Goal: Information Seeking & Learning: Find specific fact

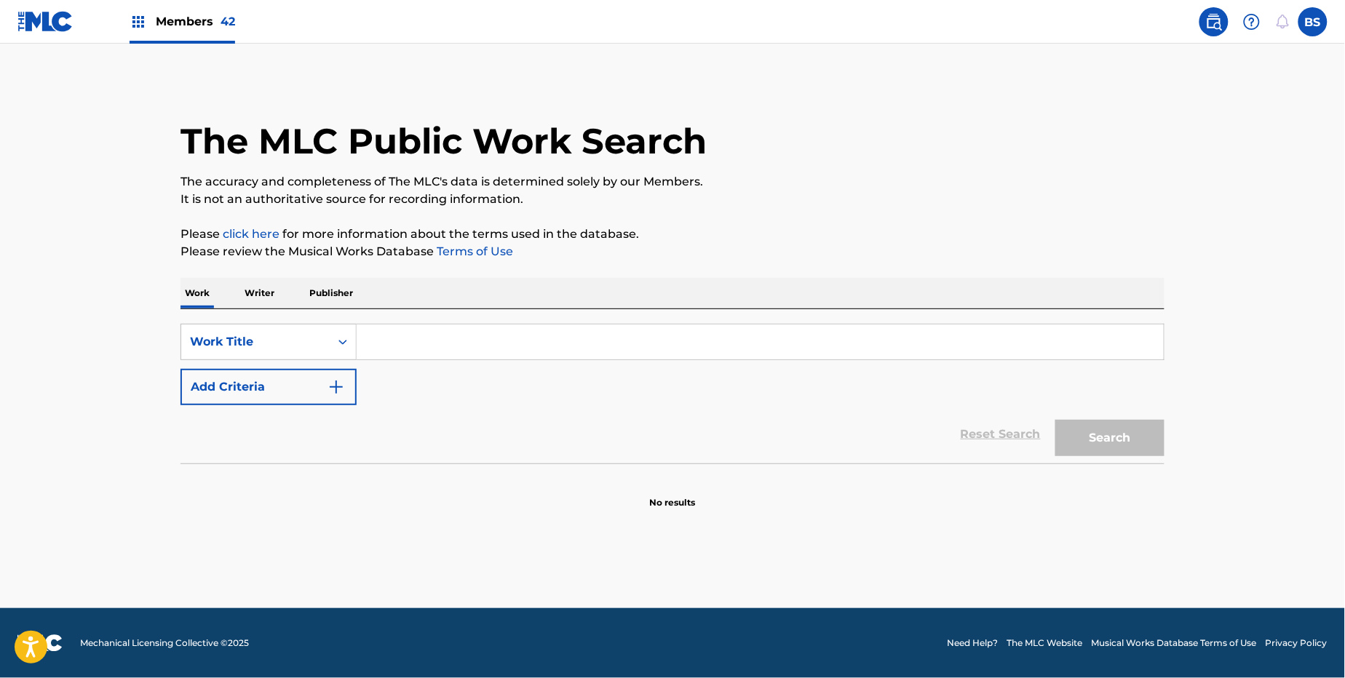
click at [264, 392] on button "Add Criteria" at bounding box center [268, 387] width 176 height 36
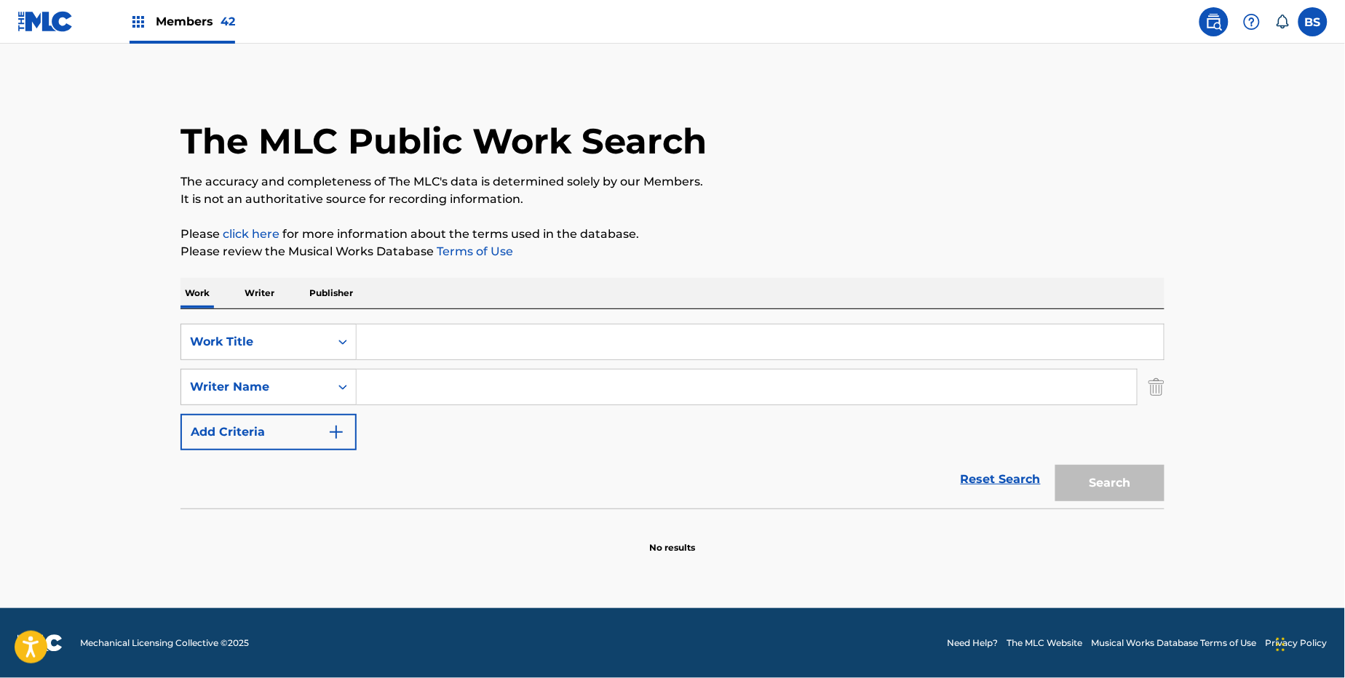
click at [399, 347] on input "Search Form" at bounding box center [760, 342] width 807 height 35
click at [260, 293] on p "Writer" at bounding box center [259, 293] width 39 height 31
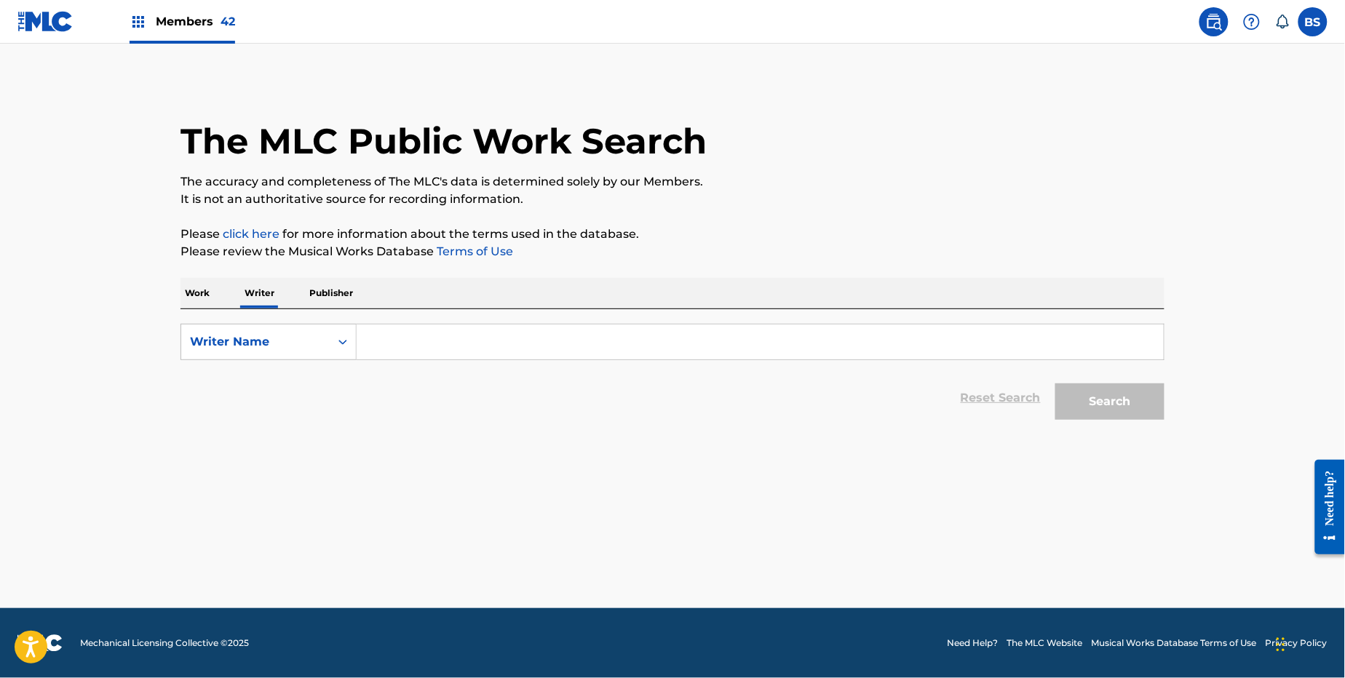
click at [416, 337] on input "Search Form" at bounding box center [760, 342] width 807 height 35
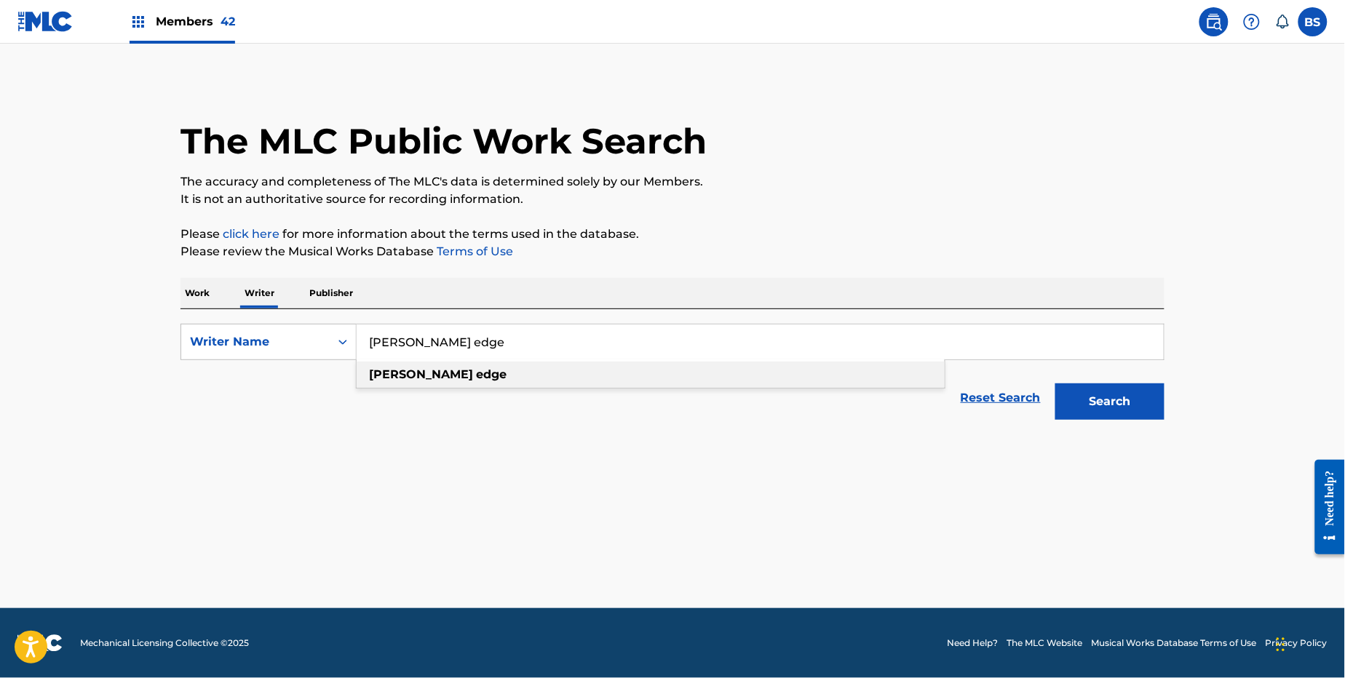
type input "[PERSON_NAME] edge"
drag, startPoint x: 398, startPoint y: 377, endPoint x: 680, endPoint y: 400, distance: 282.5
click at [398, 378] on strong "[PERSON_NAME]" at bounding box center [421, 374] width 104 height 14
drag, startPoint x: 1108, startPoint y: 392, endPoint x: 1038, endPoint y: 406, distance: 70.6
click at [1108, 390] on button "Search" at bounding box center [1109, 402] width 109 height 36
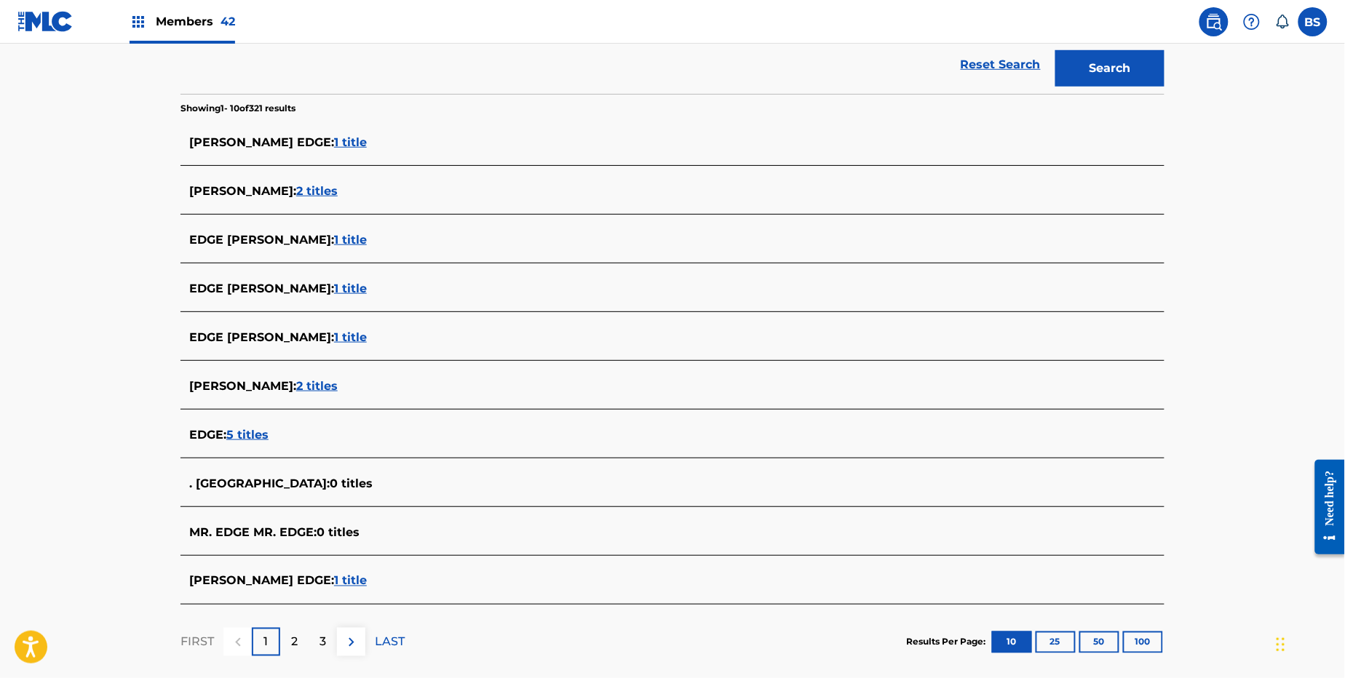
scroll to position [335, 0]
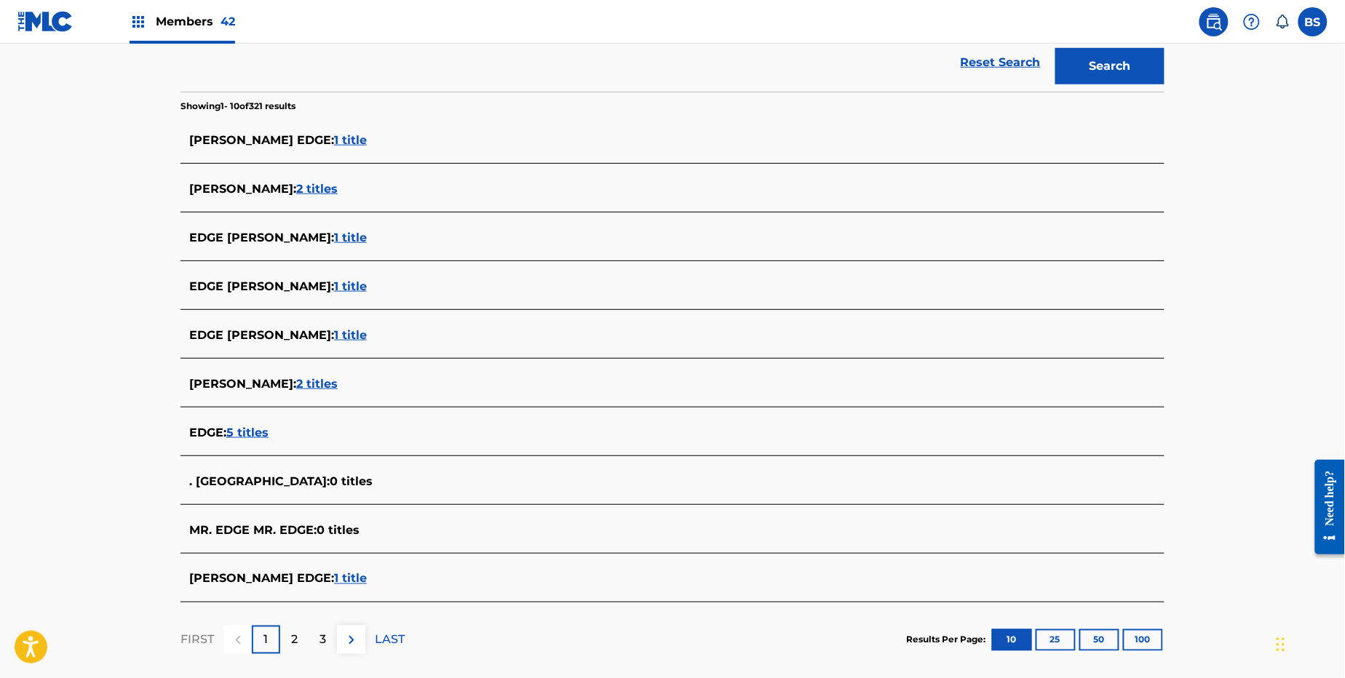
click at [334, 578] on span "1 title" at bounding box center [350, 579] width 33 height 14
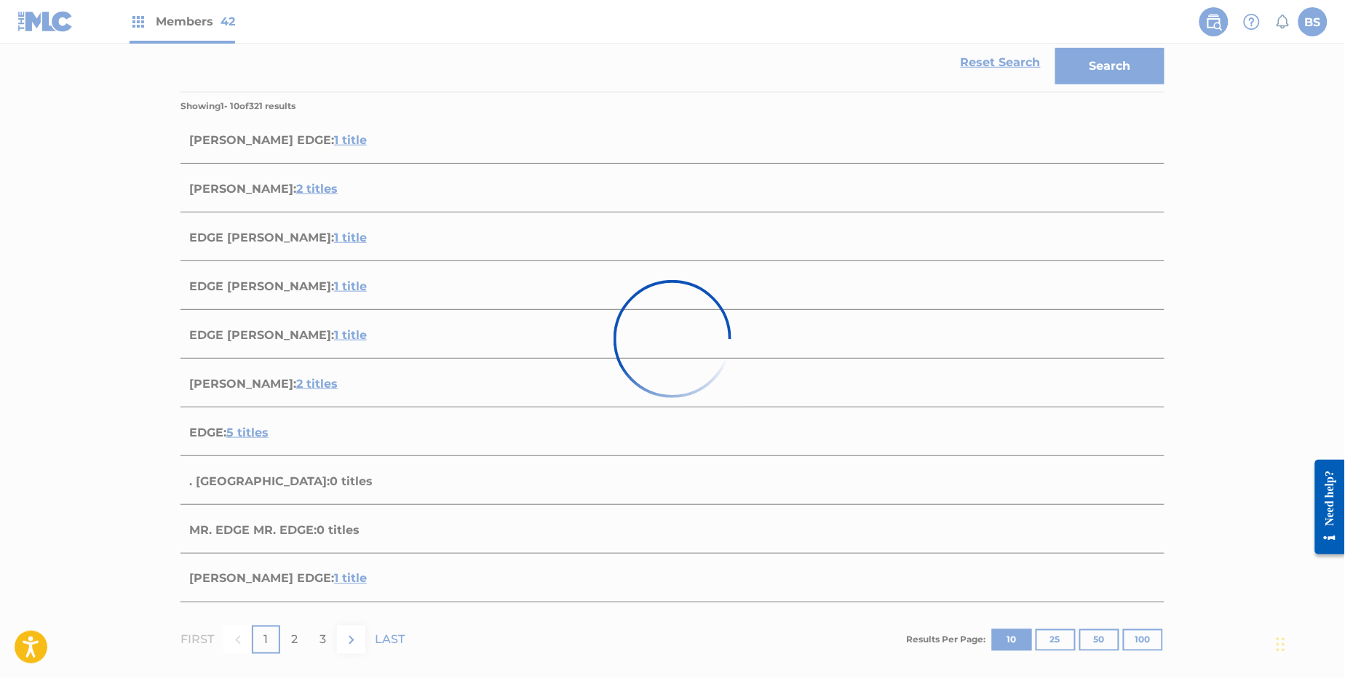
scroll to position [68, 0]
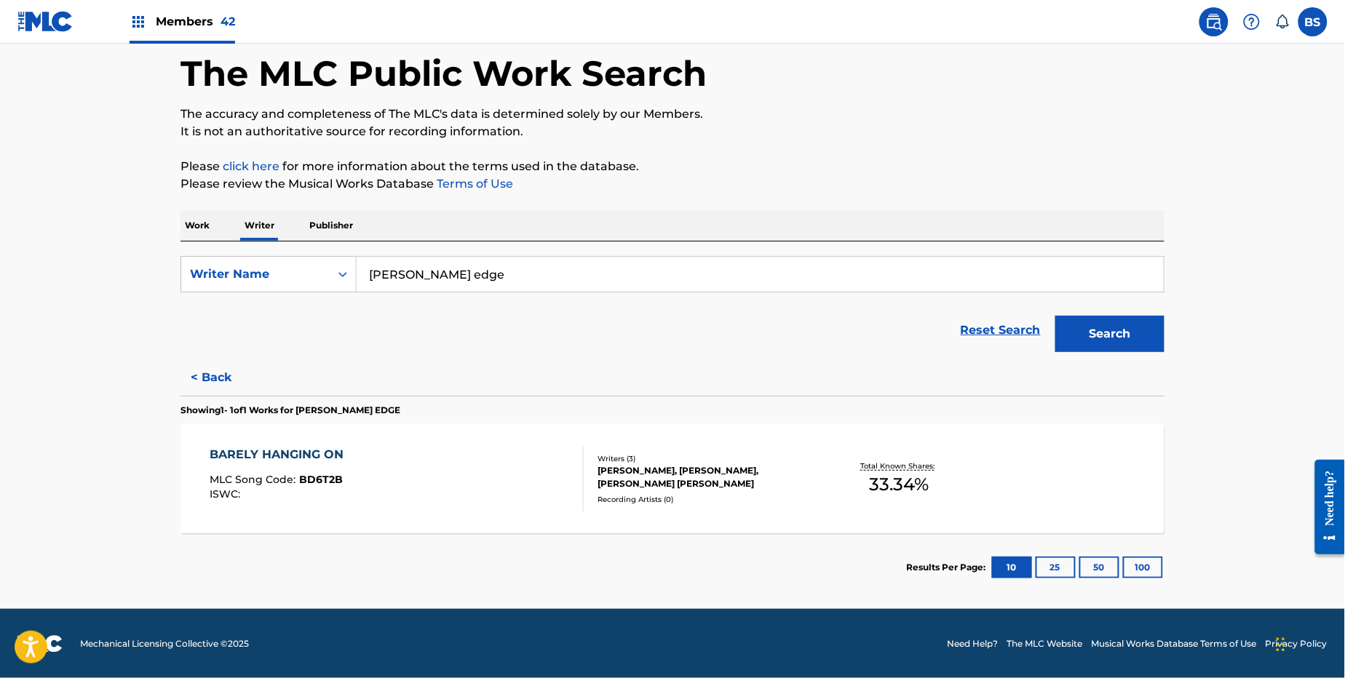
click at [527, 482] on div "BARELY HANGING ON MLC Song Code : BD6T2B ISWC :" at bounding box center [397, 478] width 374 height 65
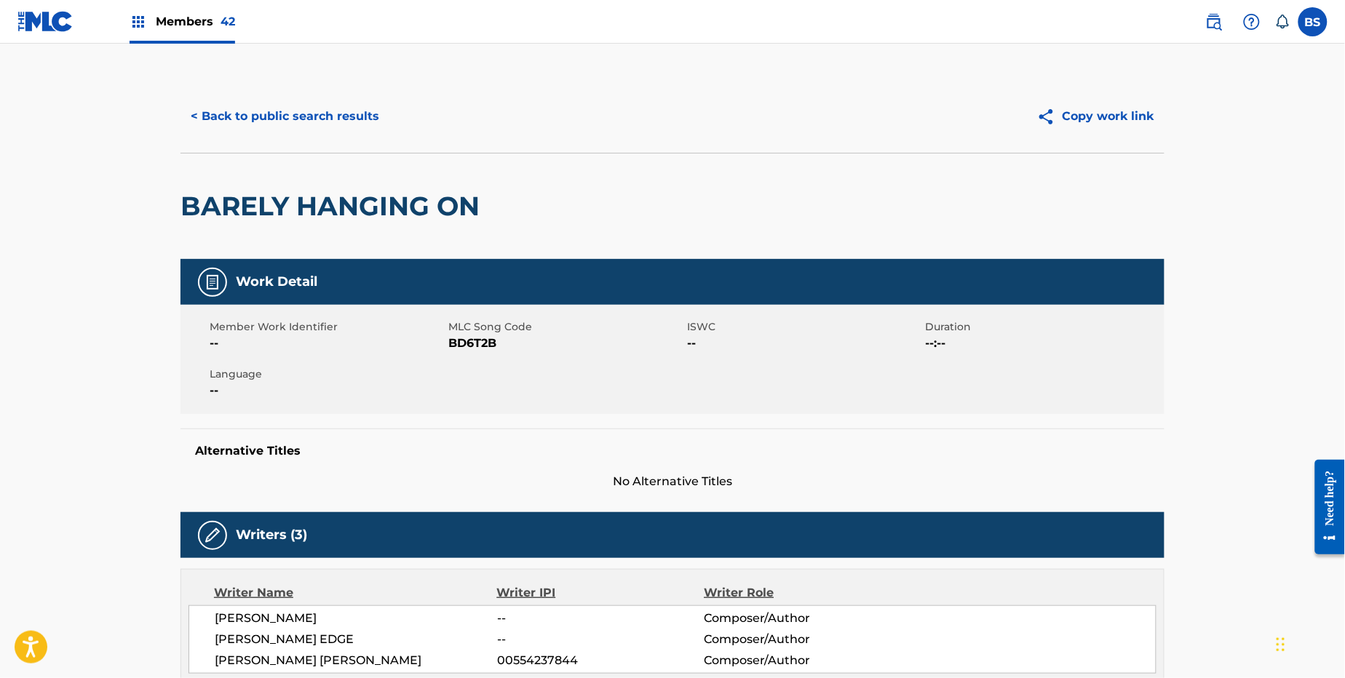
click at [297, 123] on button "< Back to public search results" at bounding box center [284, 116] width 209 height 36
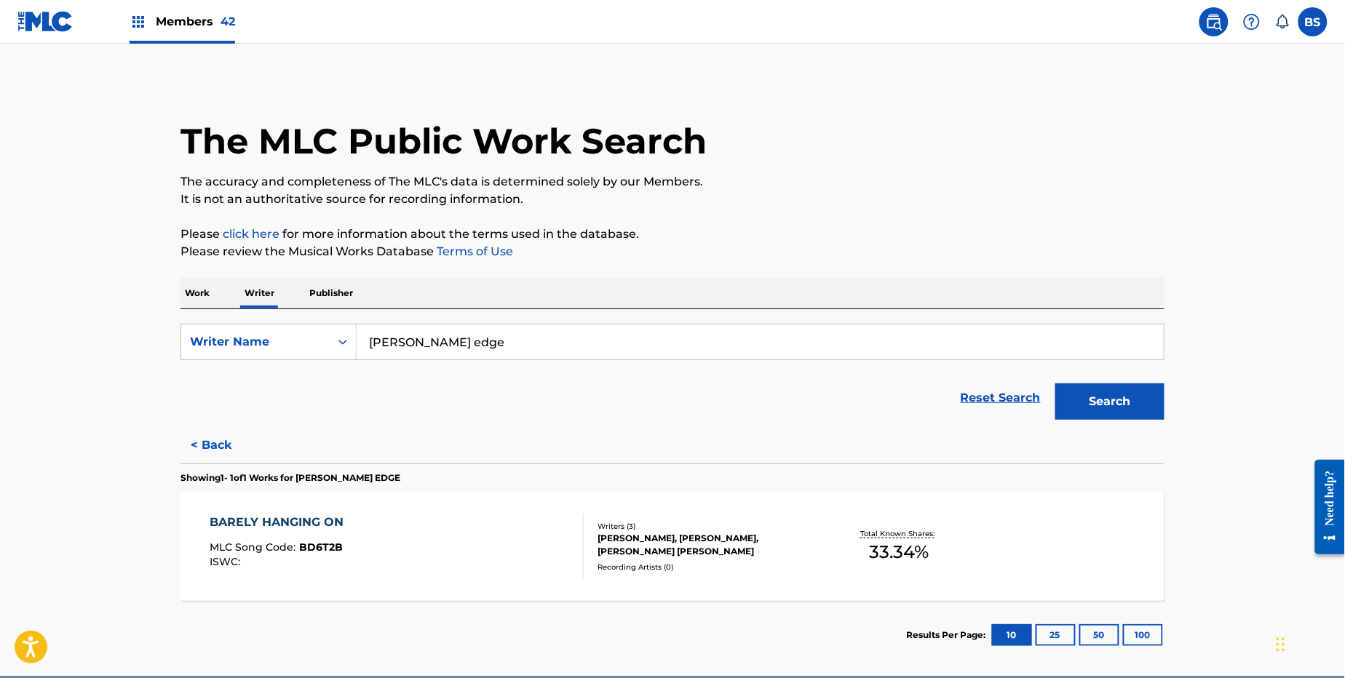
click at [202, 289] on p "Work" at bounding box center [196, 293] width 33 height 31
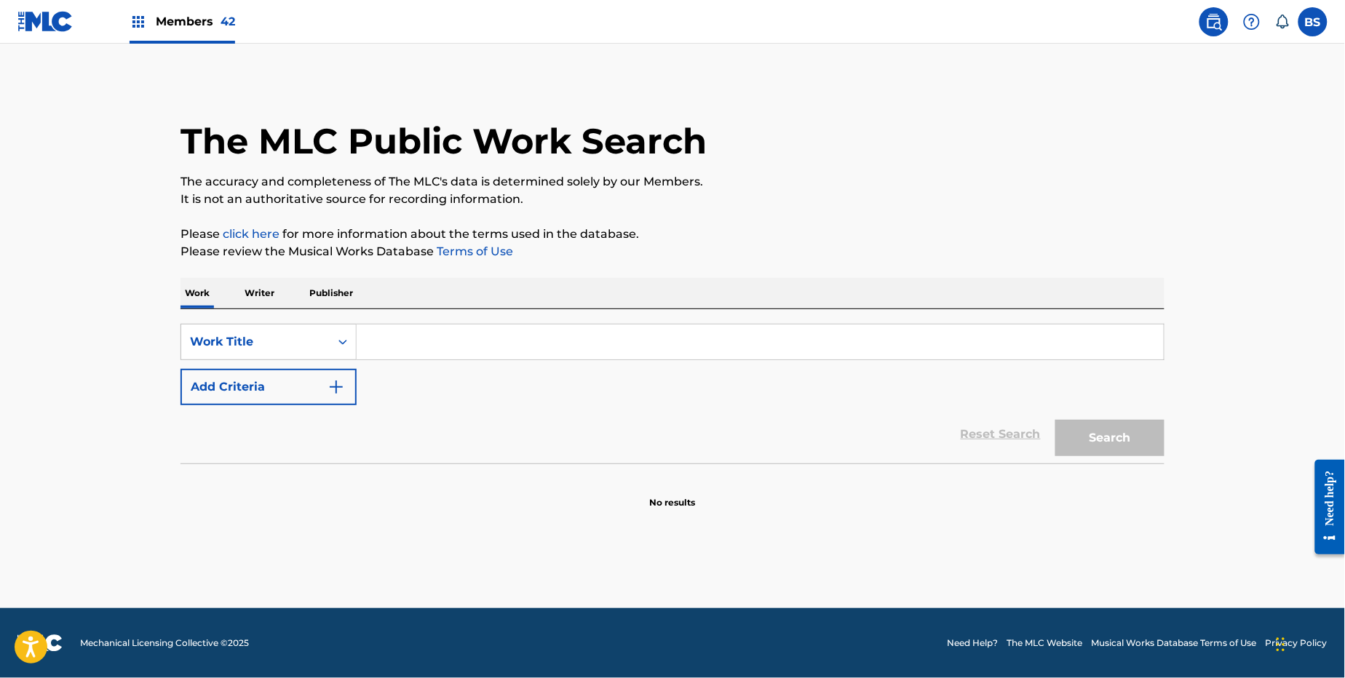
click at [482, 346] on input "Search Form" at bounding box center [760, 342] width 807 height 35
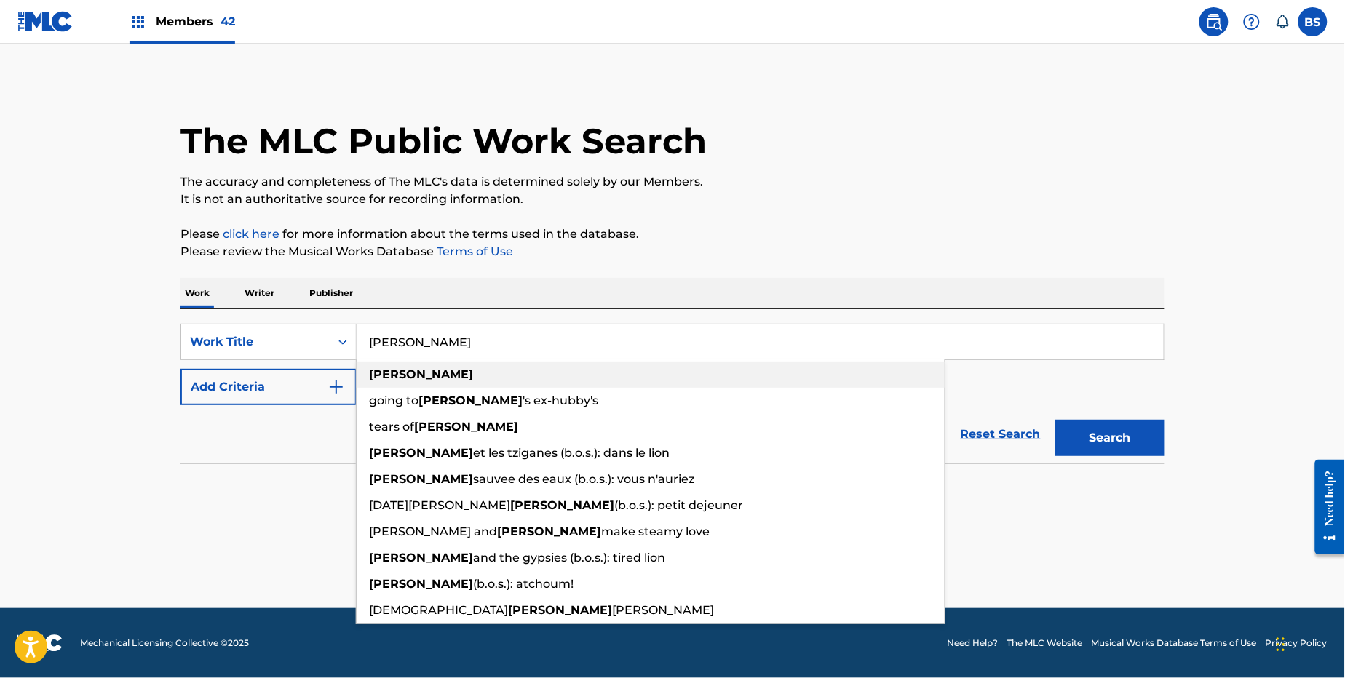
type input "[PERSON_NAME]"
click at [392, 377] on strong "[PERSON_NAME]" at bounding box center [421, 374] width 104 height 14
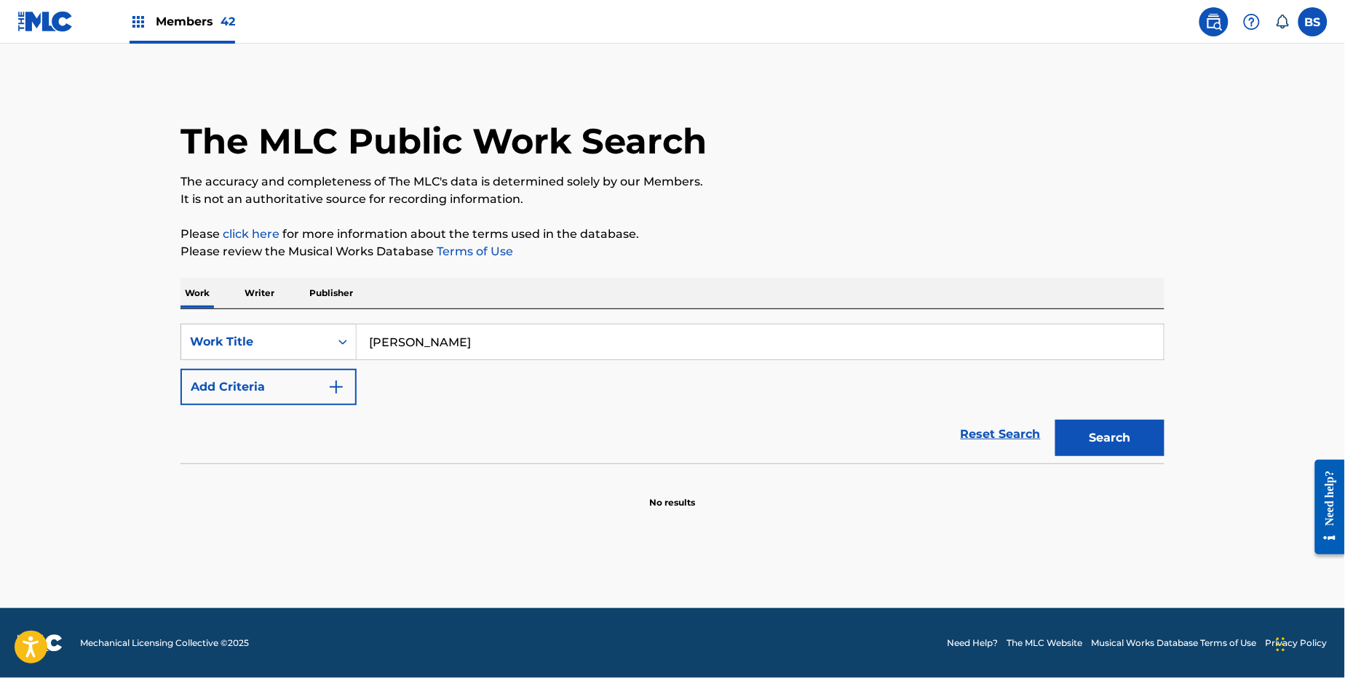
drag, startPoint x: 299, startPoint y: 383, endPoint x: 282, endPoint y: 417, distance: 38.1
click at [300, 383] on button "Add Criteria" at bounding box center [268, 387] width 176 height 36
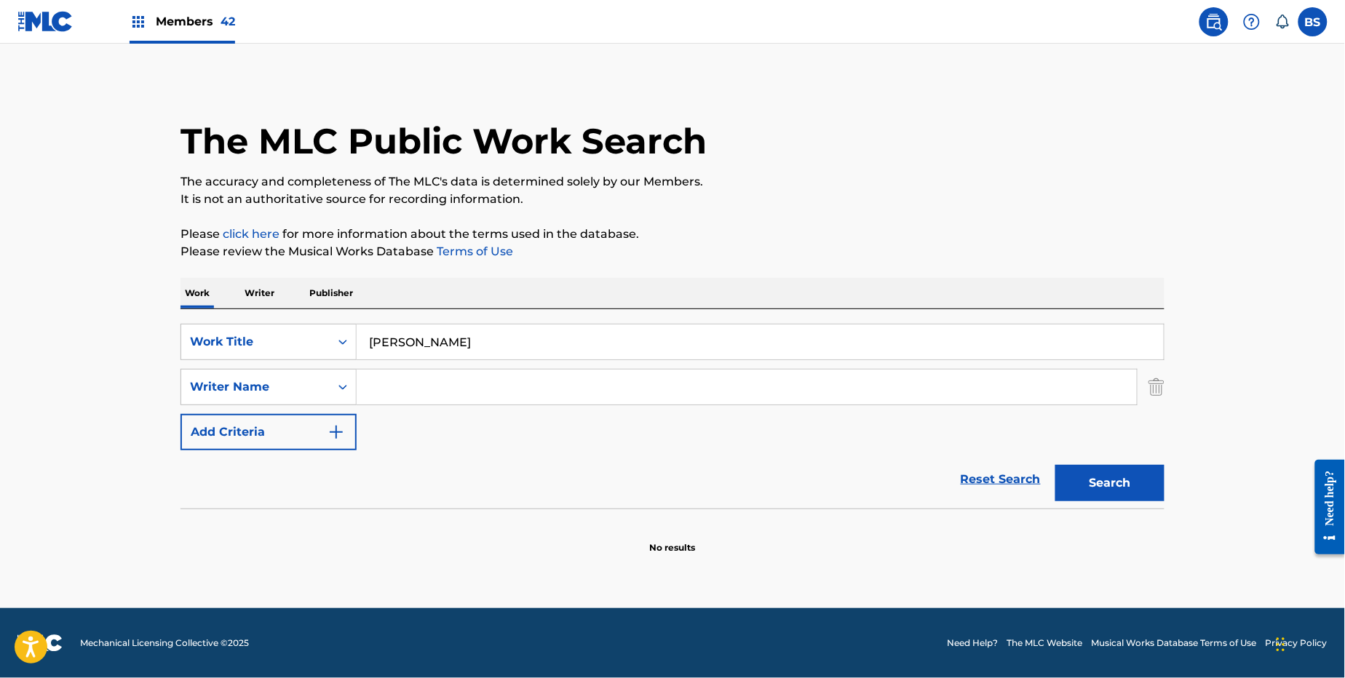
click at [408, 379] on input "Search Form" at bounding box center [747, 387] width 780 height 35
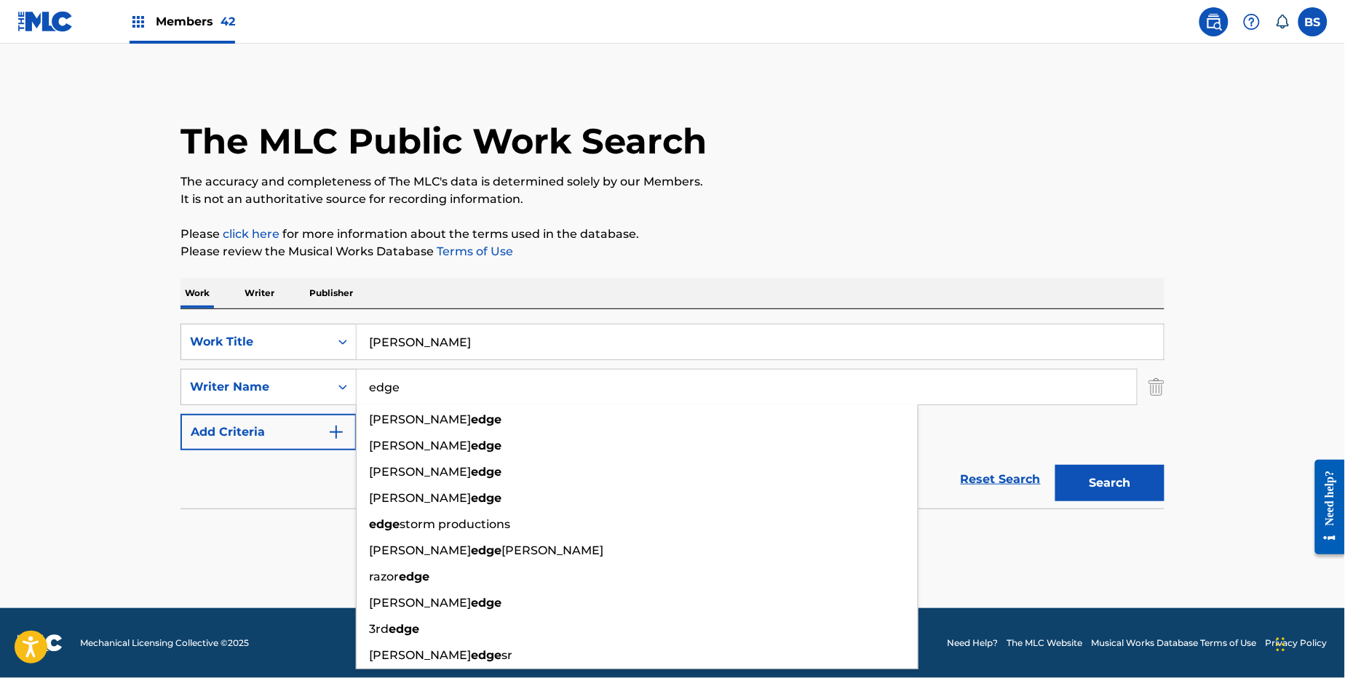
click at [995, 531] on section "No results" at bounding box center [672, 536] width 984 height 38
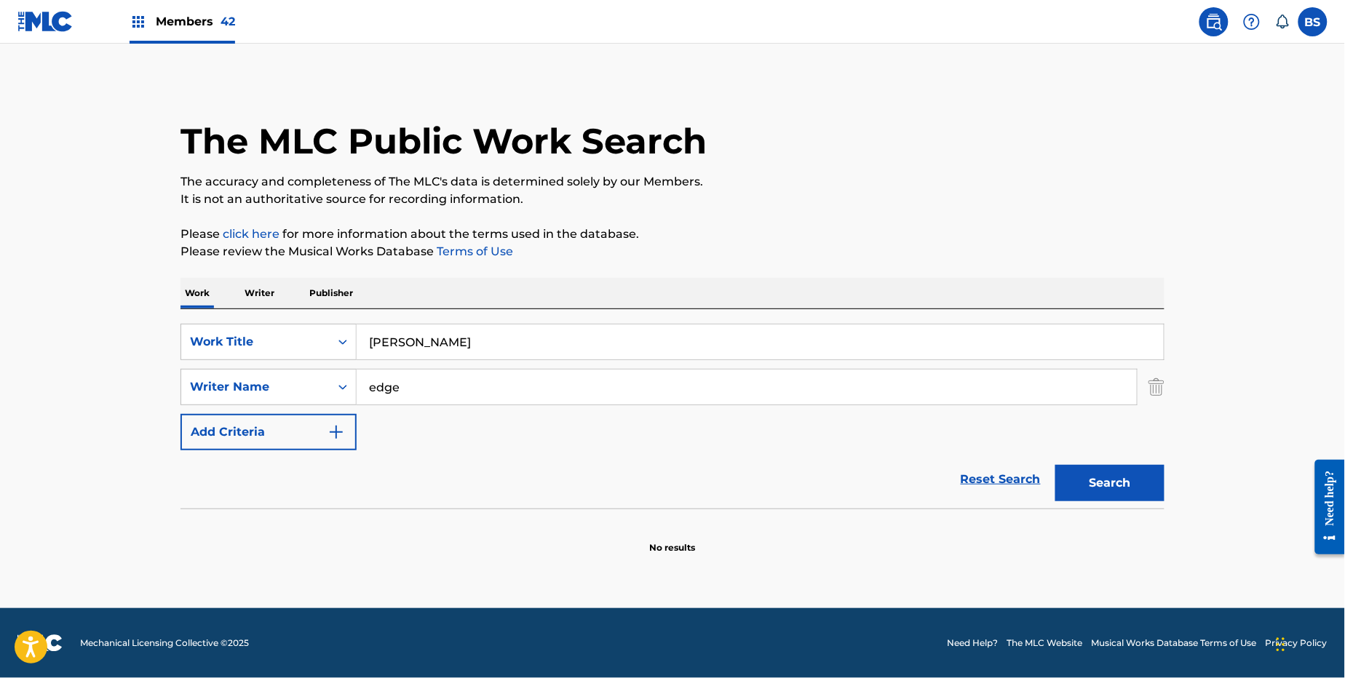
click at [1083, 477] on button "Search" at bounding box center [1109, 483] width 109 height 36
click at [416, 384] on input "edge" at bounding box center [747, 387] width 780 height 35
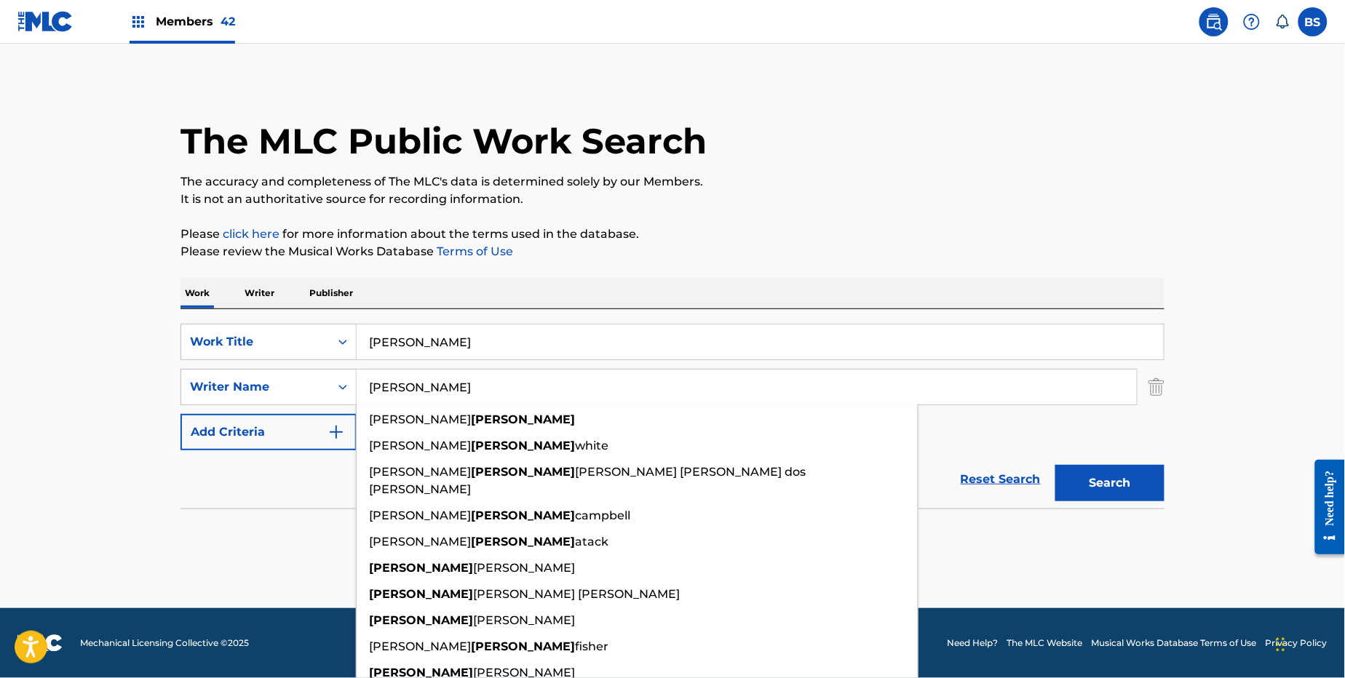
type input "[PERSON_NAME]"
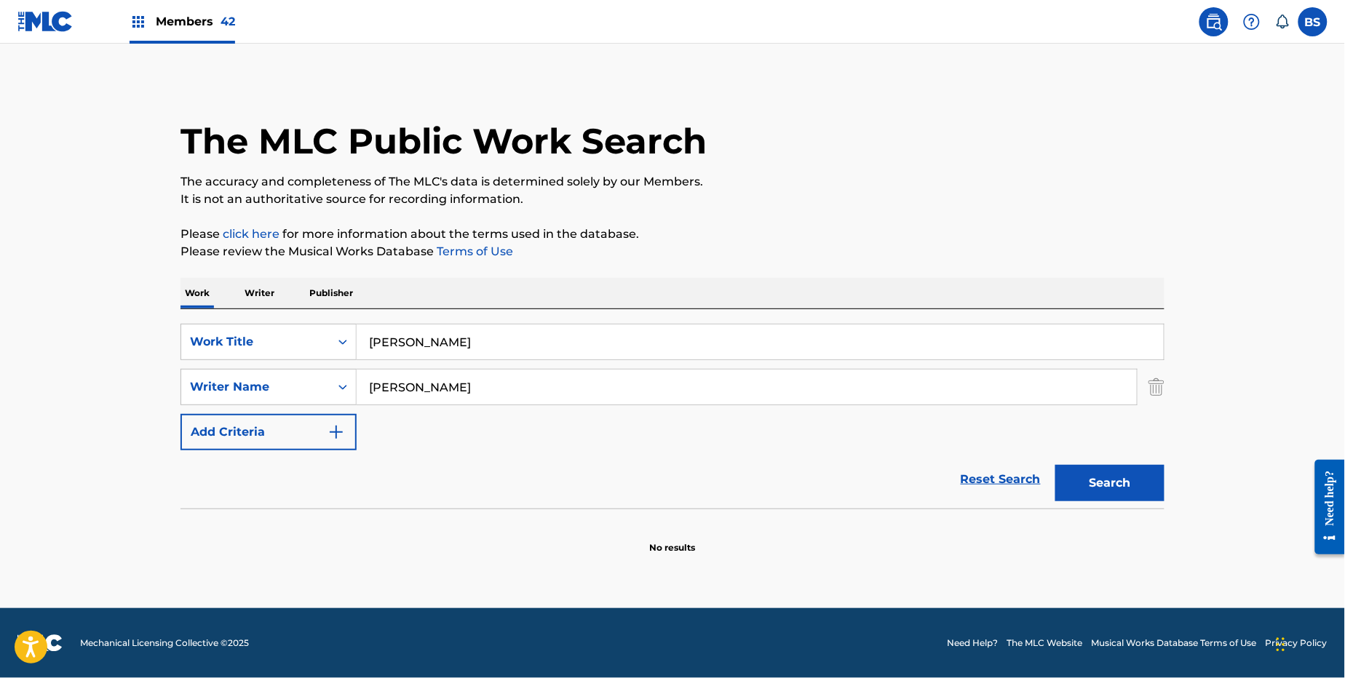
drag, startPoint x: 979, startPoint y: 449, endPoint x: 1005, endPoint y: 457, distance: 26.7
click at [982, 448] on div "SearchWithCriteriaee564318-ce95-4546-a847-2f7df82b1309 Work Title [PERSON_NAME]…" at bounding box center [672, 387] width 984 height 127
drag, startPoint x: 1097, startPoint y: 488, endPoint x: 934, endPoint y: 490, distance: 163.0
click at [1100, 488] on button "Search" at bounding box center [1109, 483] width 109 height 36
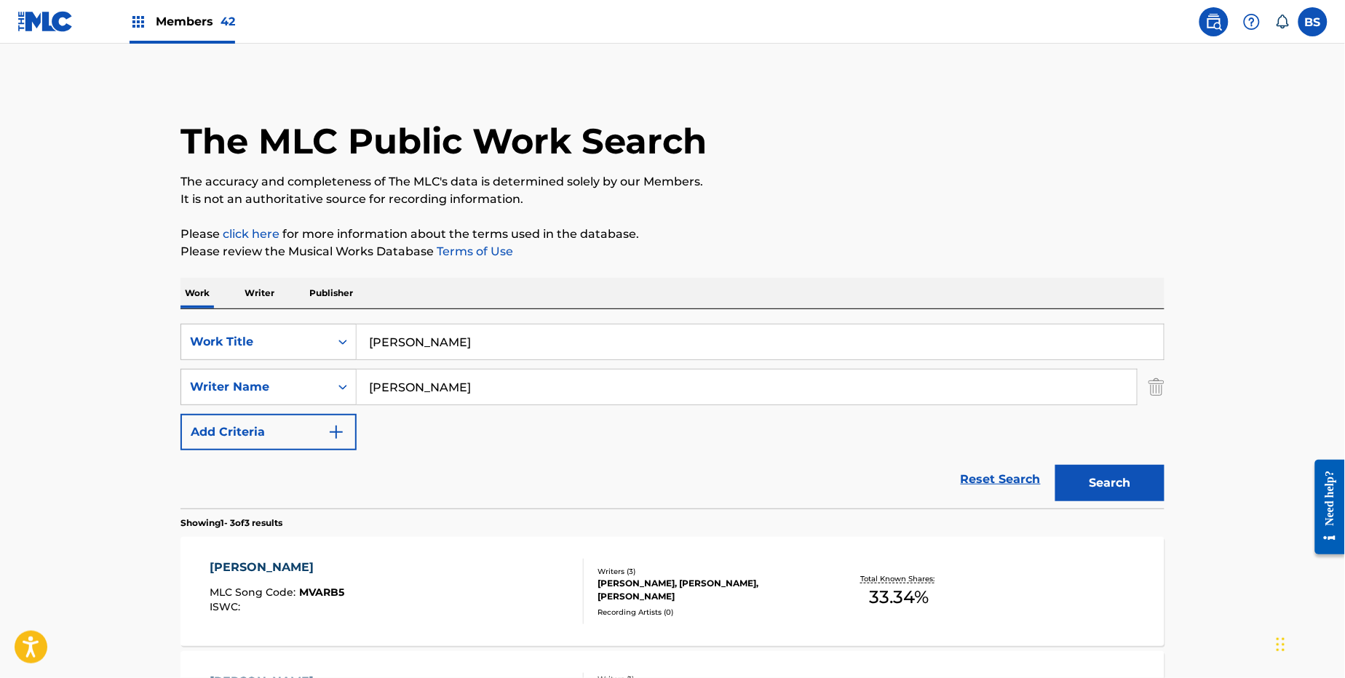
drag, startPoint x: 243, startPoint y: 283, endPoint x: 251, endPoint y: 290, distance: 10.3
click at [242, 283] on p "Writer" at bounding box center [259, 293] width 39 height 31
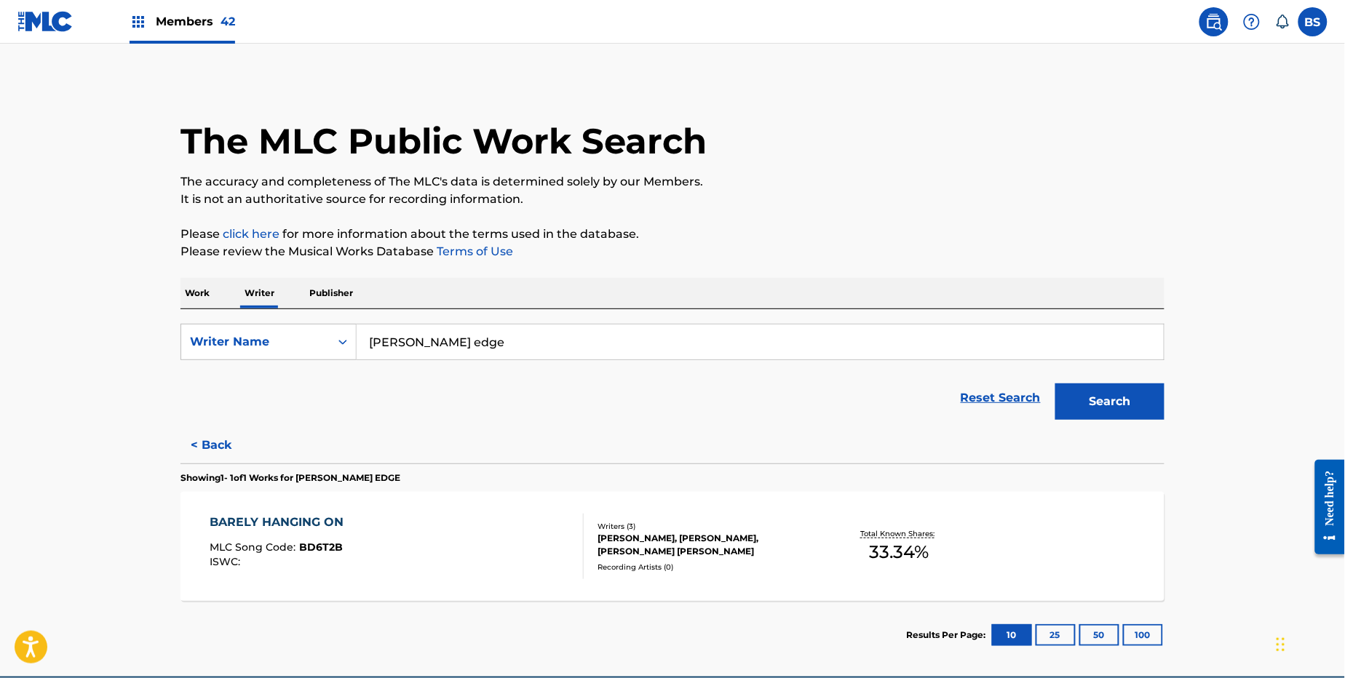
click at [416, 338] on input "[PERSON_NAME] edge" at bounding box center [760, 342] width 807 height 35
drag, startPoint x: 416, startPoint y: 338, endPoint x: 806, endPoint y: 388, distance: 393.9
click at [416, 338] on input "[PERSON_NAME] edge" at bounding box center [760, 342] width 807 height 35
paste input "[PERSON_NAME] [PERSON_NAME]"
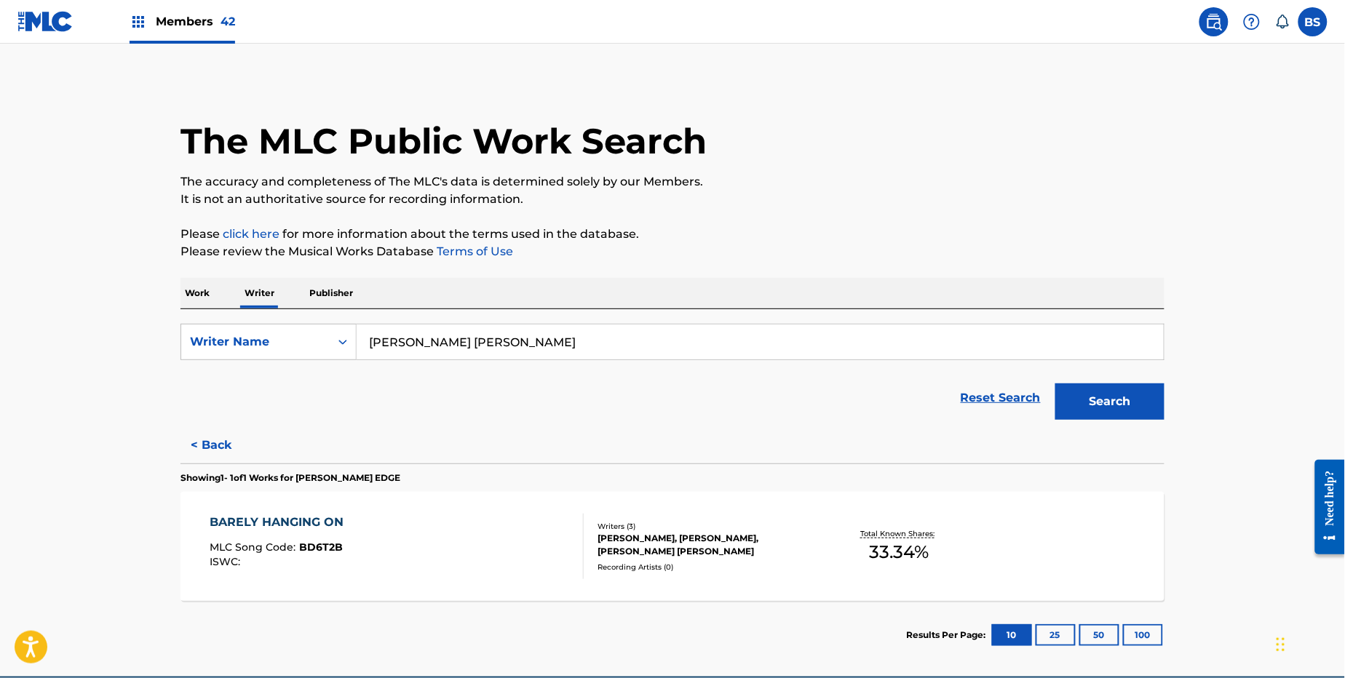
type input "[PERSON_NAME] [PERSON_NAME]"
click at [1121, 389] on button "Search" at bounding box center [1109, 402] width 109 height 36
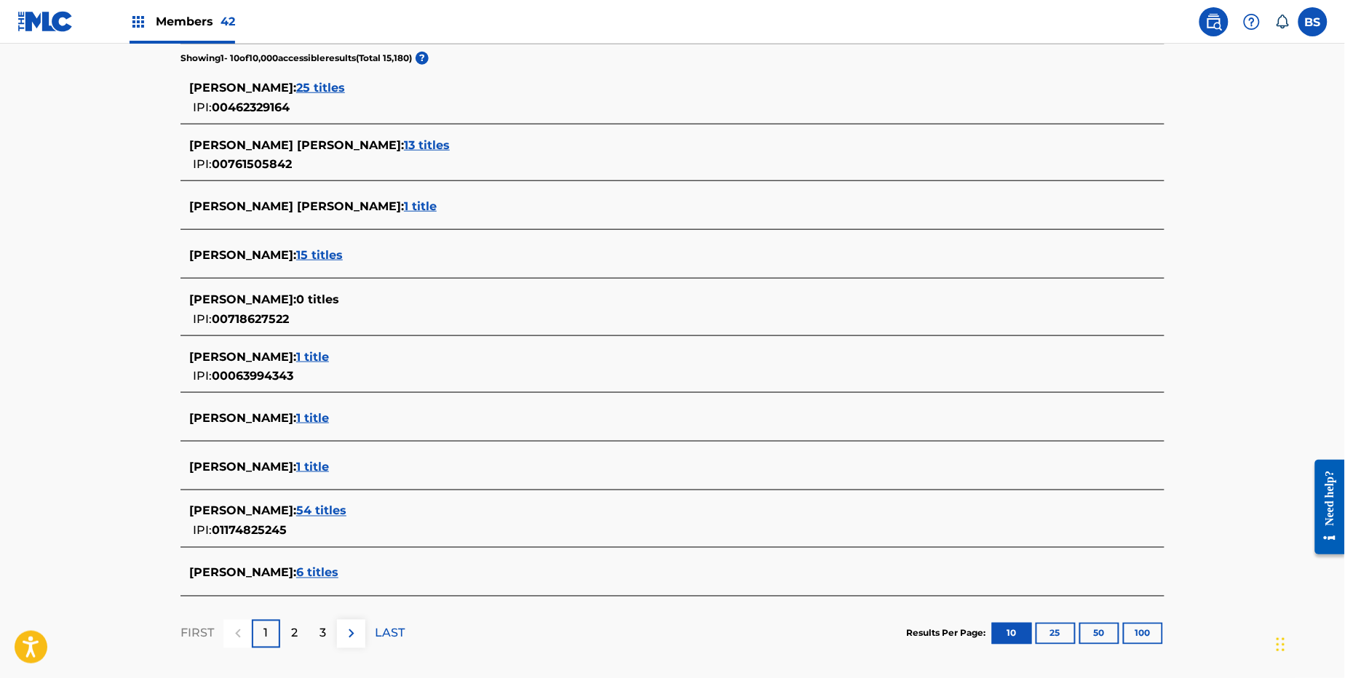
scroll to position [381, 0]
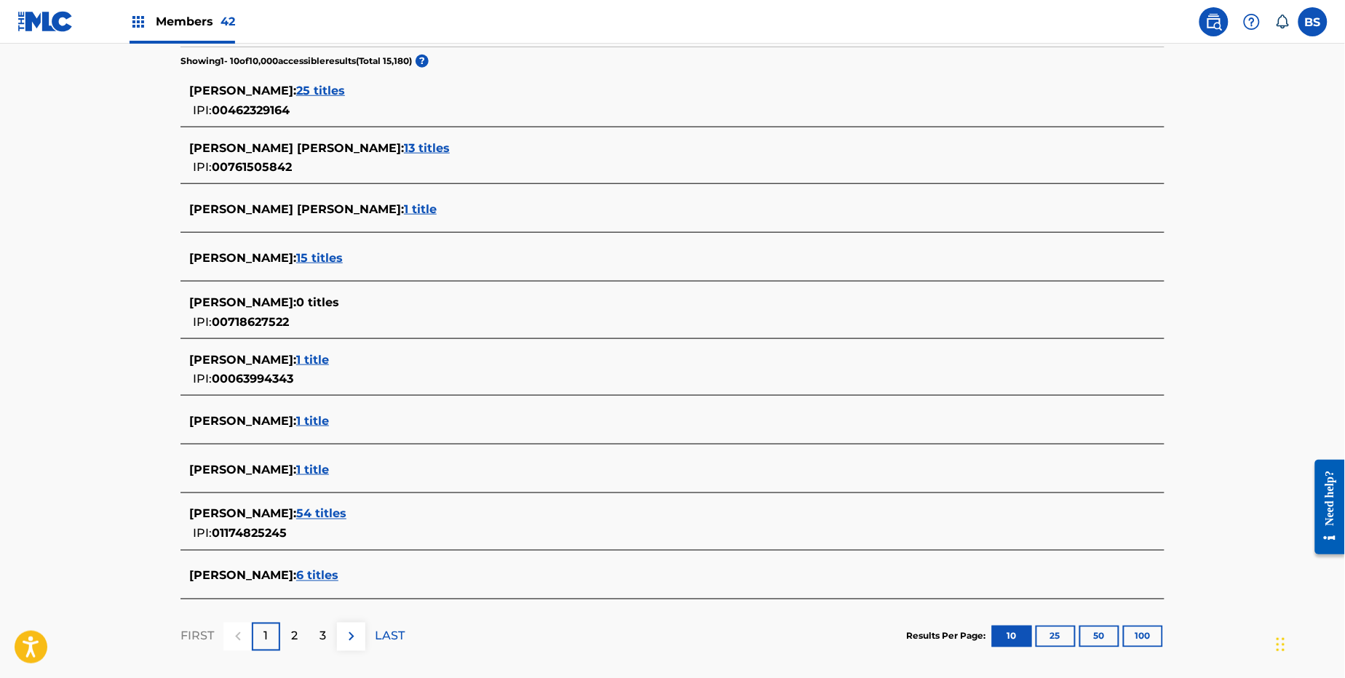
click at [323, 476] on span "1 title" at bounding box center [312, 470] width 33 height 14
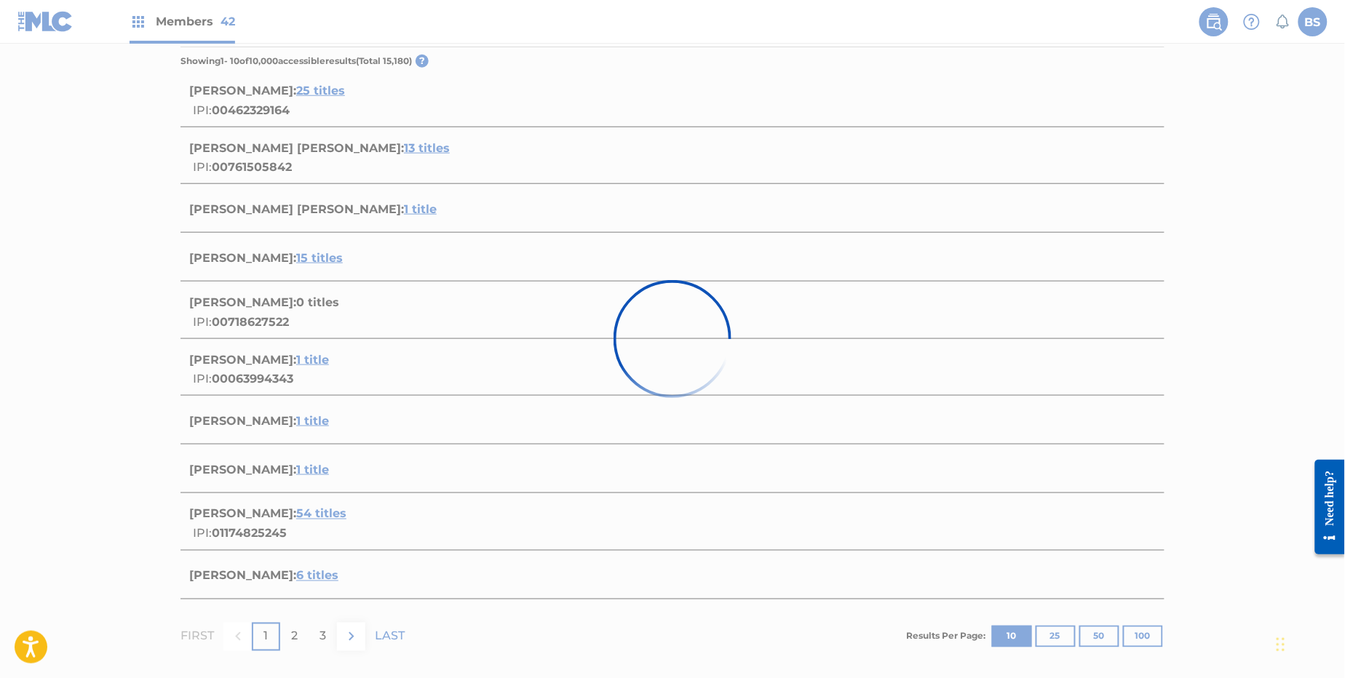
scroll to position [68, 0]
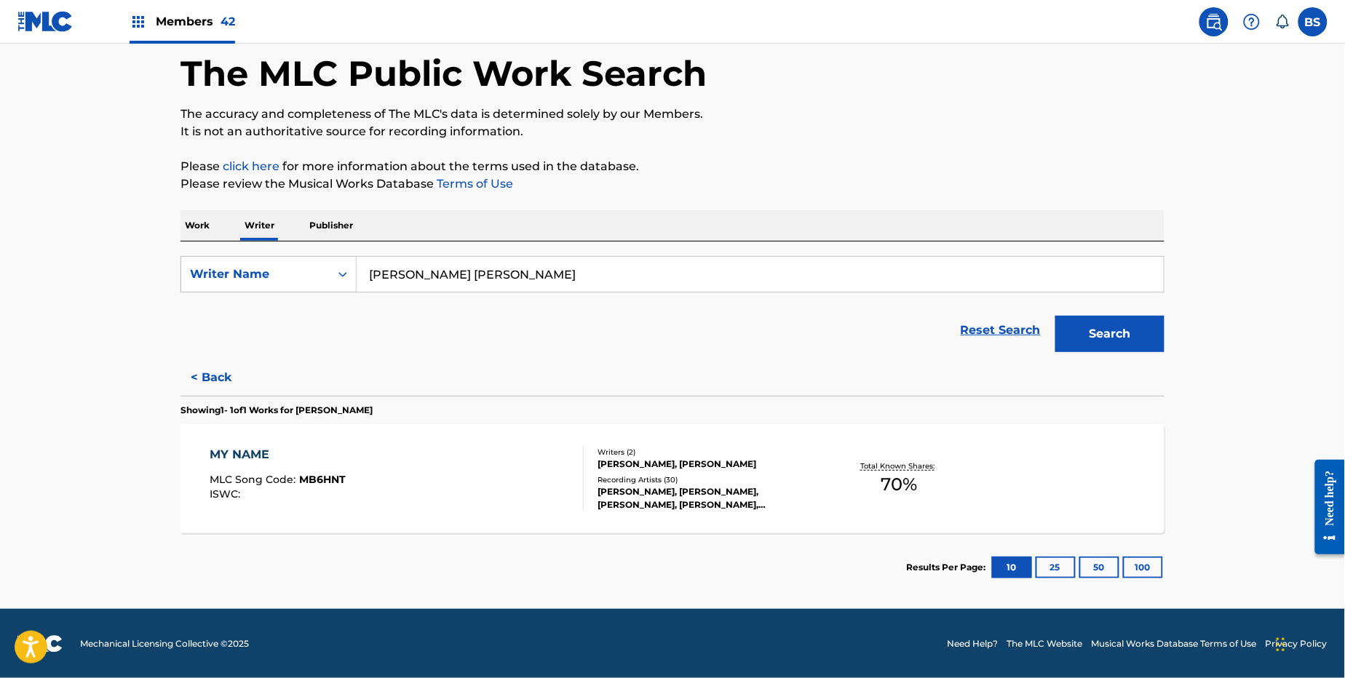
drag, startPoint x: 218, startPoint y: 375, endPoint x: 261, endPoint y: 375, distance: 42.9
click at [218, 375] on button "< Back" at bounding box center [223, 377] width 87 height 36
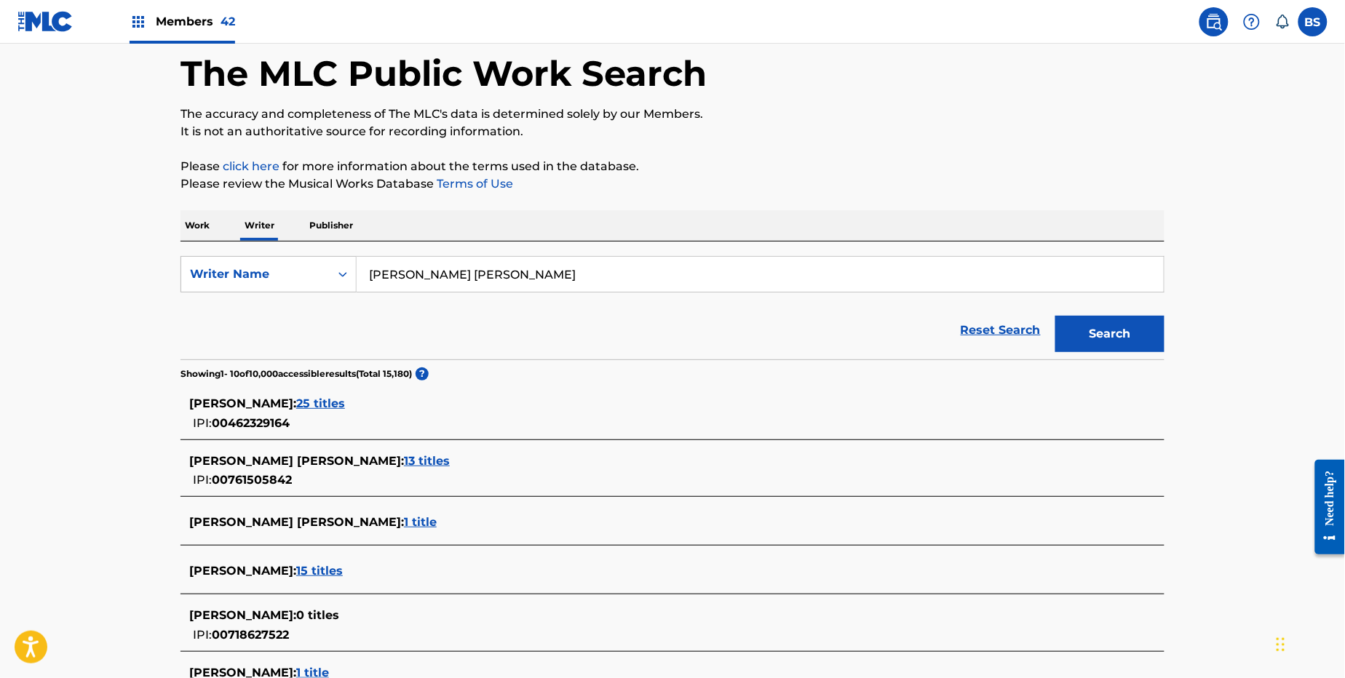
scroll to position [0, 0]
